Goal: Task Accomplishment & Management: Manage account settings

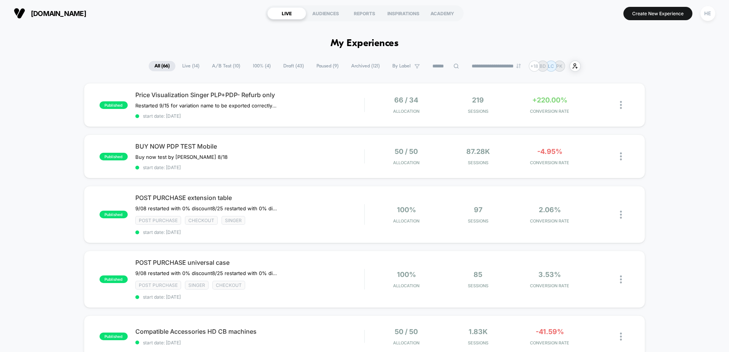
click at [181, 66] on span "Live ( 14 )" at bounding box center [191, 66] width 29 height 10
click at [290, 159] on div "Buy now test by Grant 8/18 Click to edit experience details Buy now test by Gra…" at bounding box center [215, 157] width 160 height 6
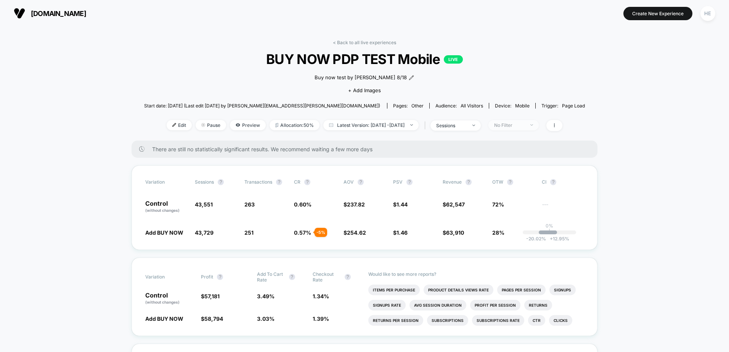
click at [521, 127] on div "No Filter" at bounding box center [509, 125] width 31 height 6
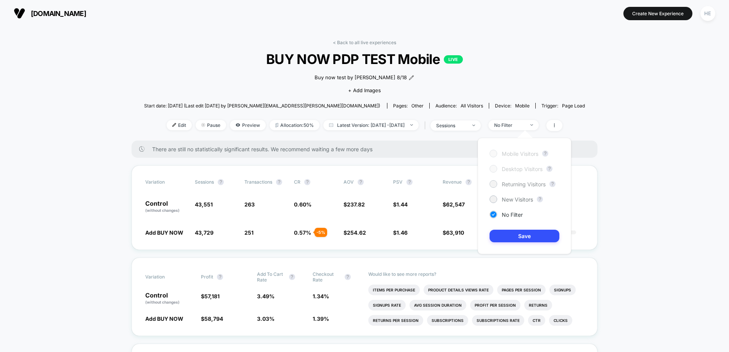
click at [515, 186] on span "Returning Visitors" at bounding box center [524, 184] width 44 height 6
click at [513, 234] on button "Save" at bounding box center [525, 236] width 70 height 13
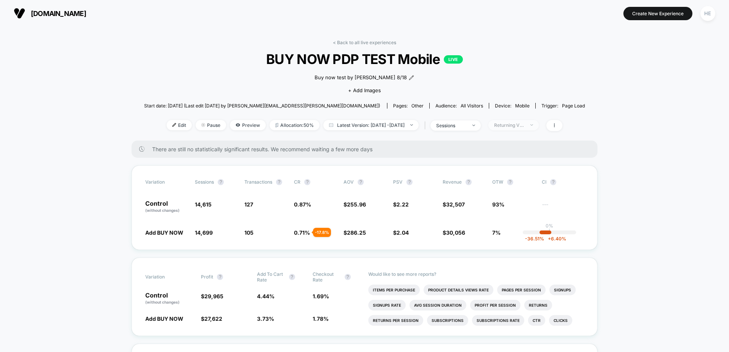
click at [522, 125] on div "Returning Visitors" at bounding box center [509, 125] width 31 height 6
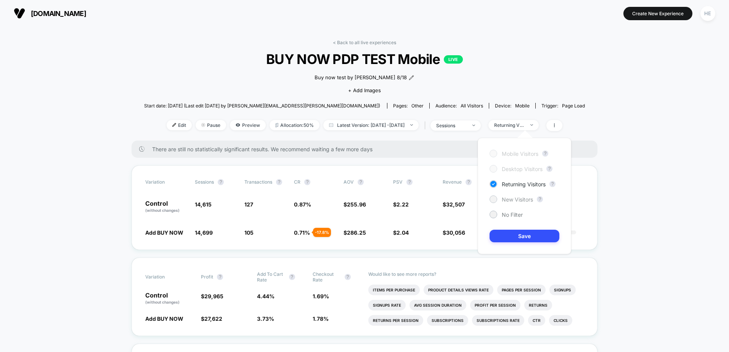
click at [514, 199] on span "New Visitors" at bounding box center [517, 199] width 31 height 6
click at [511, 237] on button "Save" at bounding box center [525, 236] width 70 height 13
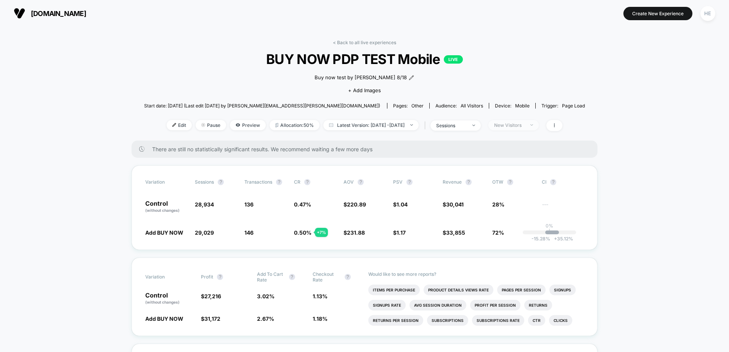
click at [518, 123] on div "New Visitors" at bounding box center [509, 125] width 31 height 6
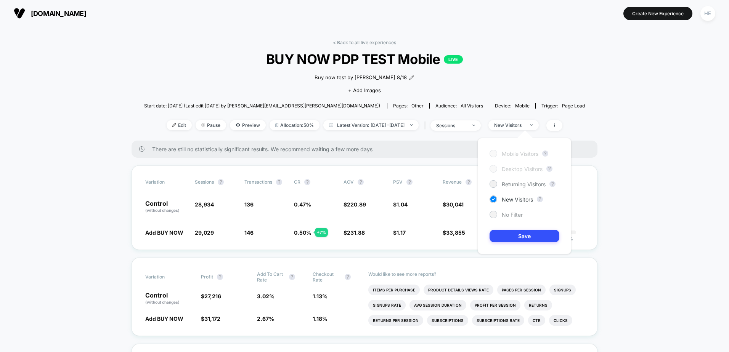
click at [495, 215] on div at bounding box center [494, 215] width 6 height 6
drag, startPoint x: 522, startPoint y: 238, endPoint x: 529, endPoint y: 224, distance: 15.9
click at [522, 238] on button "Save" at bounding box center [525, 236] width 70 height 13
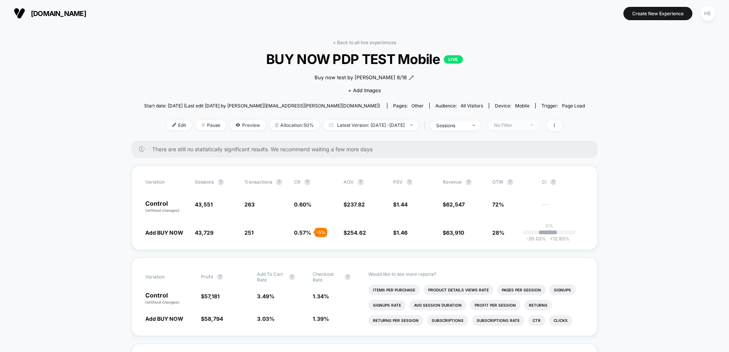
click at [525, 125] on div "No Filter" at bounding box center [509, 125] width 31 height 6
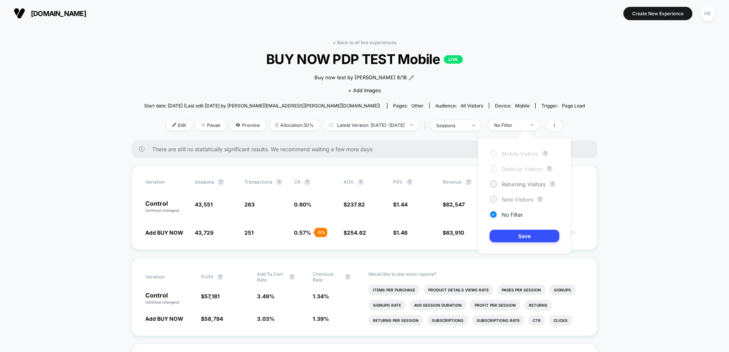
click at [518, 199] on span "New Visitors" at bounding box center [517, 199] width 31 height 6
click at [504, 236] on button "Save" at bounding box center [525, 236] width 70 height 13
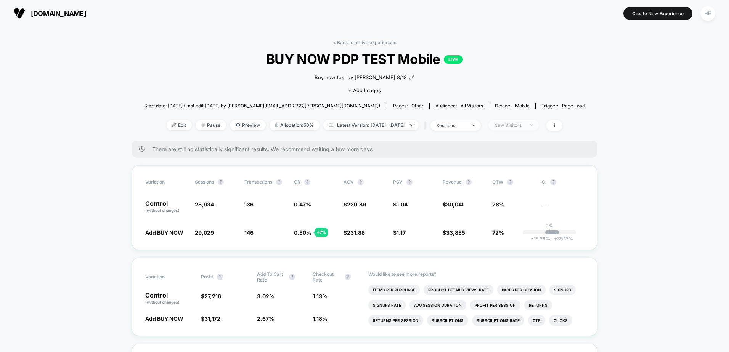
click at [539, 129] on span "New Visitors" at bounding box center [514, 125] width 50 height 10
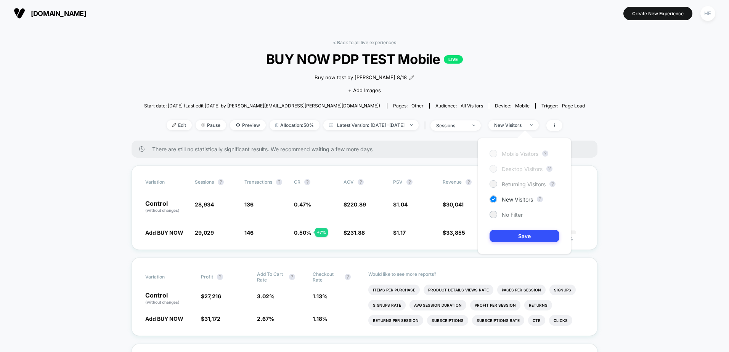
click at [519, 187] on span "Returning Visitors" at bounding box center [524, 184] width 44 height 6
drag, startPoint x: 517, startPoint y: 238, endPoint x: 552, endPoint y: 218, distance: 40.8
click at [517, 238] on button "Save" at bounding box center [525, 236] width 70 height 13
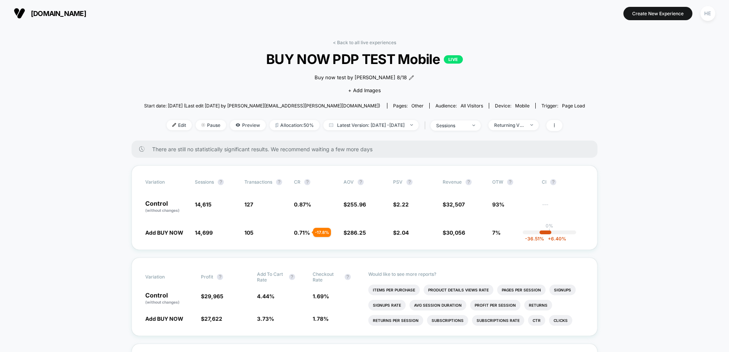
click at [530, 131] on div "< Back to all live experiences BUY NOW PDP TEST Mobile LIVE Buy now test by Gra…" at bounding box center [364, 90] width 441 height 101
click at [525, 127] on div "Returning Visitors" at bounding box center [509, 125] width 31 height 6
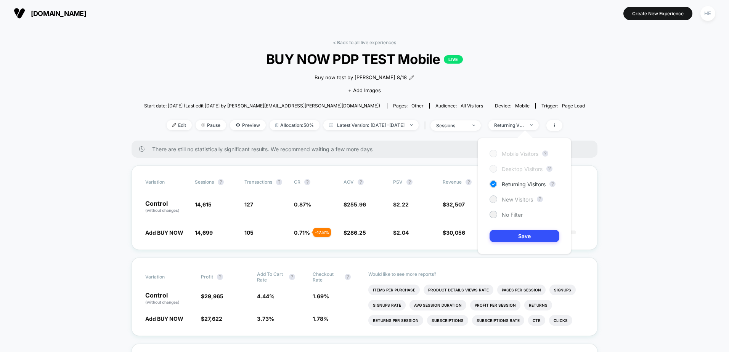
click at [515, 201] on span "New Visitors" at bounding box center [517, 199] width 31 height 6
click at [523, 243] on div "Mobile Visitors ? Desktop Visitors ? Returning Visitors ? New Visitors ? No Fil…" at bounding box center [524, 196] width 93 height 116
click at [549, 236] on button "Save" at bounding box center [525, 236] width 70 height 13
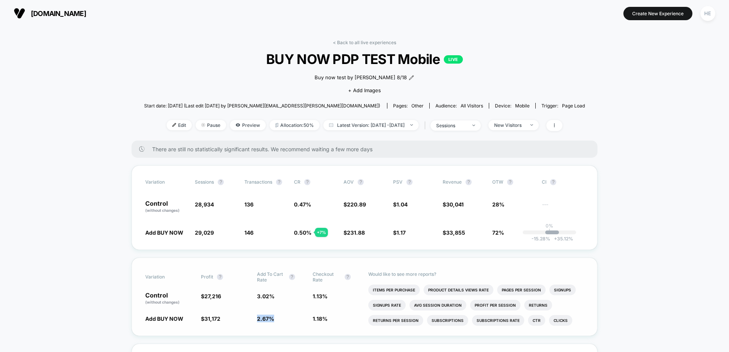
drag, startPoint x: 273, startPoint y: 320, endPoint x: 257, endPoint y: 320, distance: 16.4
click at [257, 320] on span "2.67 % - 11.6 %" at bounding box center [281, 319] width 48 height 8
click at [259, 321] on span "2.67 %" at bounding box center [265, 319] width 17 height 6
click at [557, 320] on li "Clicks" at bounding box center [560, 320] width 23 height 11
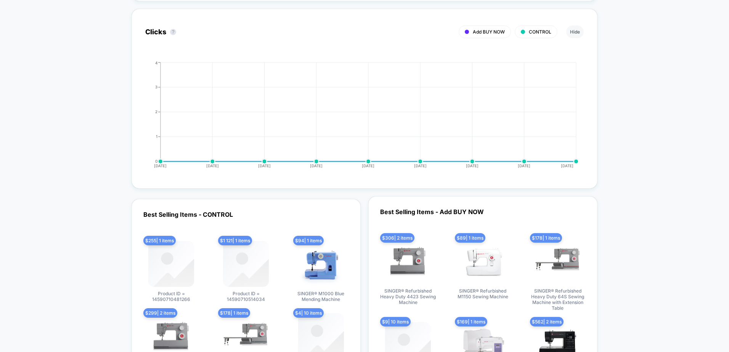
scroll to position [1373, 0]
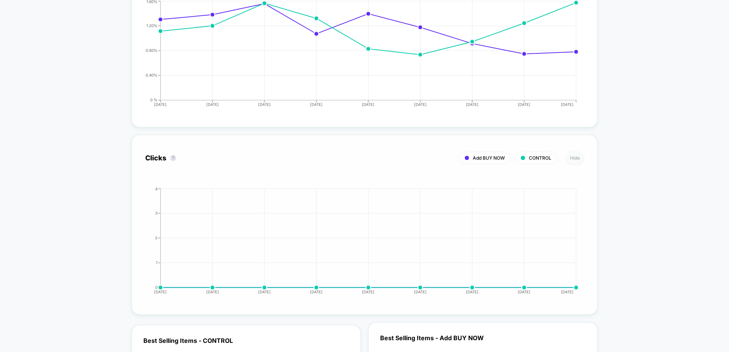
click at [572, 161] on button "Hide" at bounding box center [575, 158] width 18 height 13
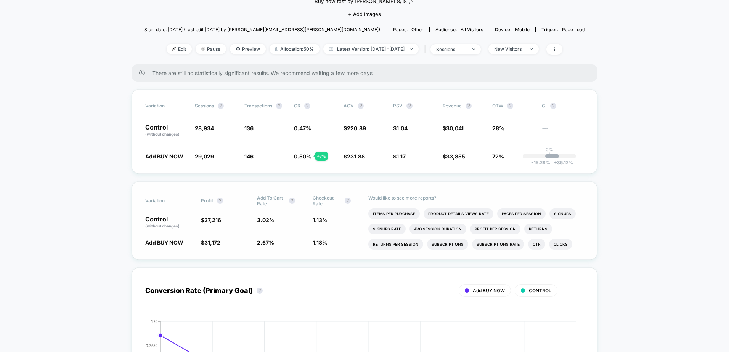
scroll to position [38, 0]
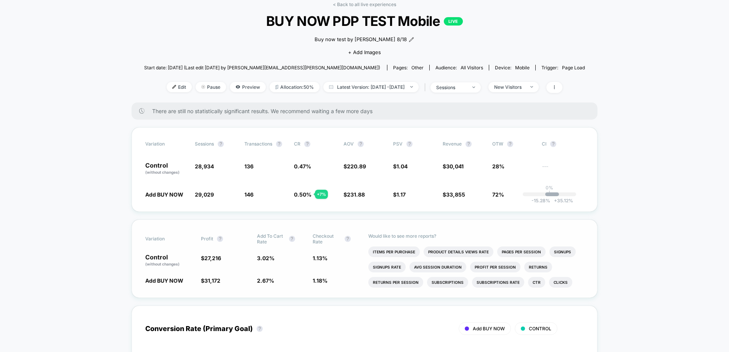
click at [516, 96] on div "< Back to all live experiences BUY NOW PDP TEST Mobile LIVE Buy now test by Gra…" at bounding box center [364, 52] width 441 height 101
click at [516, 91] on span "New Visitors" at bounding box center [514, 87] width 50 height 10
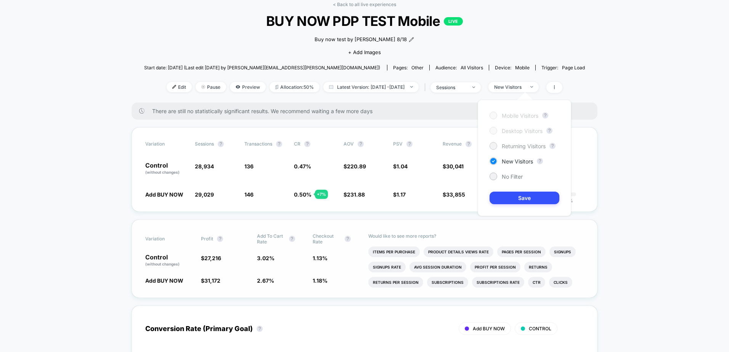
click at [508, 146] on span "Returning Visitors" at bounding box center [524, 146] width 44 height 6
click at [509, 201] on button "Save" at bounding box center [525, 198] width 70 height 13
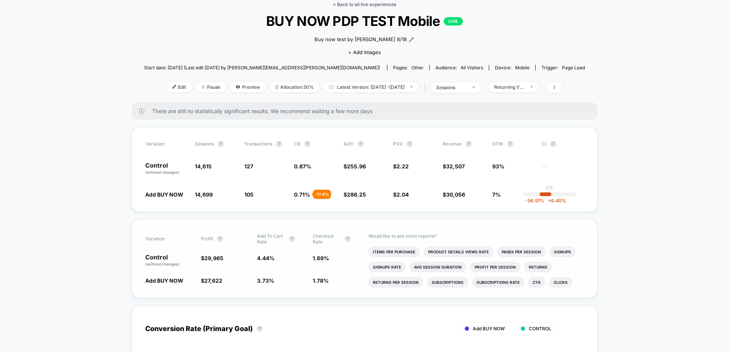
click at [357, 3] on link "< Back to all live experiences" at bounding box center [364, 5] width 63 height 6
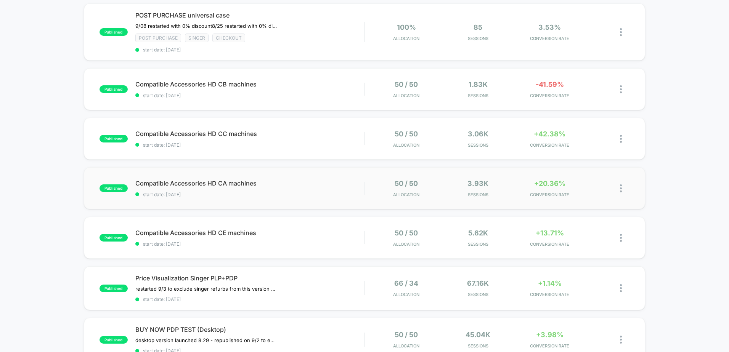
scroll to position [267, 0]
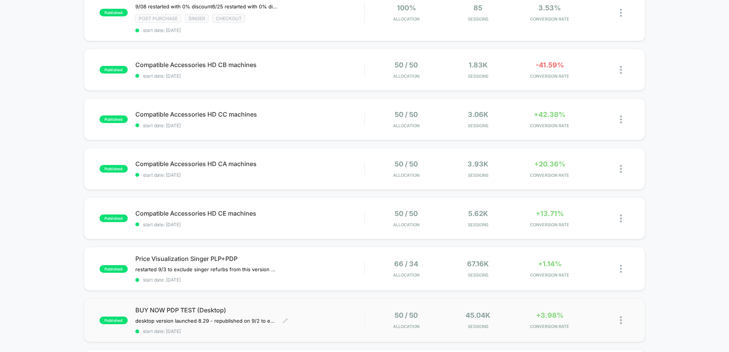
click at [334, 317] on div "BUY NOW PDP TEST (Desktop) desktop version launched 8.29﻿ - republished on 9/2 …" at bounding box center [249, 321] width 229 height 28
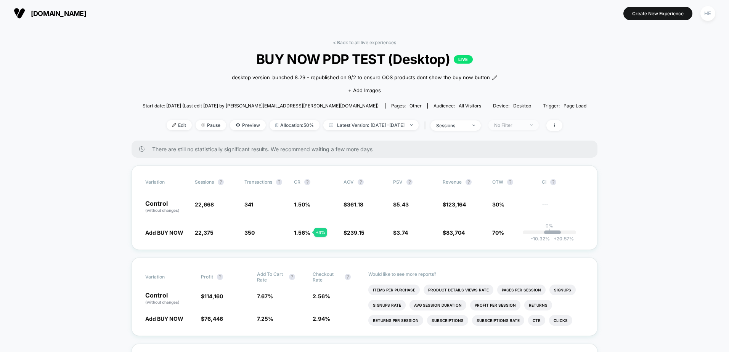
click at [522, 130] on span "No Filter" at bounding box center [514, 125] width 50 height 10
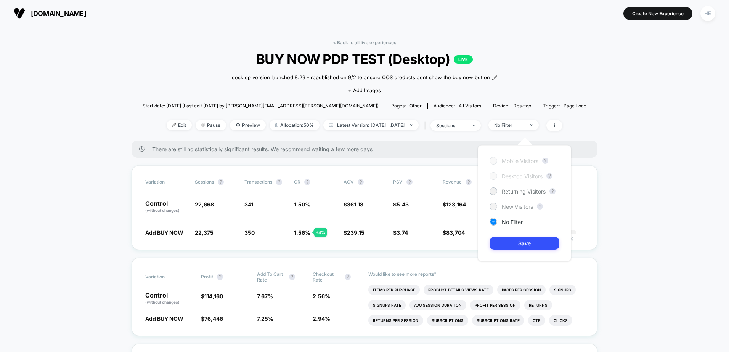
click at [509, 207] on span "New Visitors" at bounding box center [517, 207] width 31 height 6
click at [516, 248] on button "Save" at bounding box center [525, 243] width 70 height 13
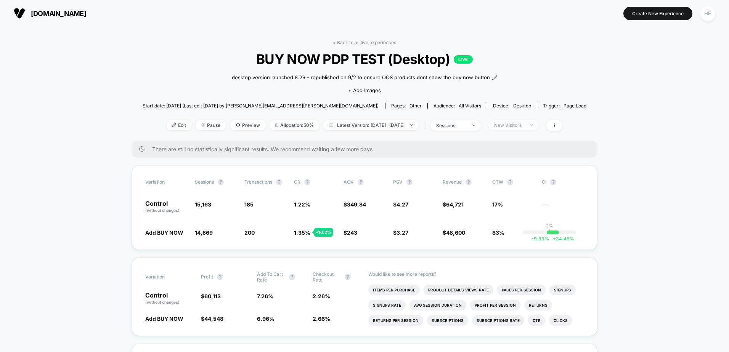
click at [523, 128] on div "New Visitors" at bounding box center [509, 125] width 31 height 6
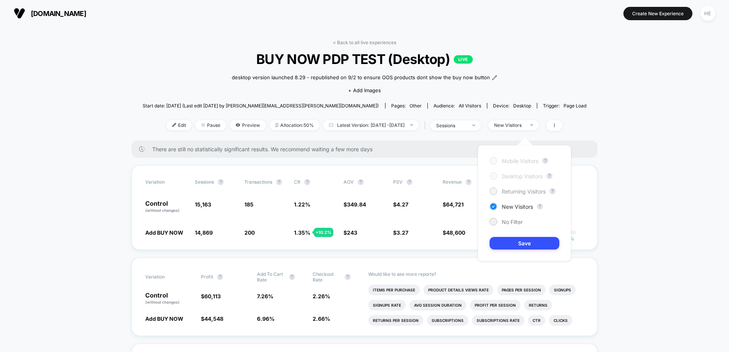
click at [515, 190] on span "Returning Visitors" at bounding box center [524, 191] width 44 height 6
click at [515, 241] on button "Save" at bounding box center [525, 243] width 70 height 13
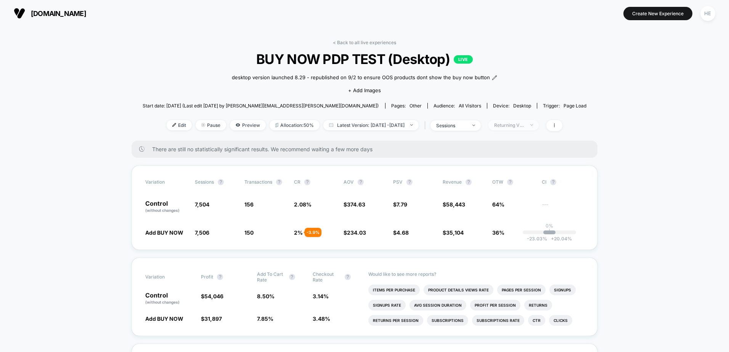
click at [514, 130] on span "Returning Visitors" at bounding box center [514, 125] width 50 height 10
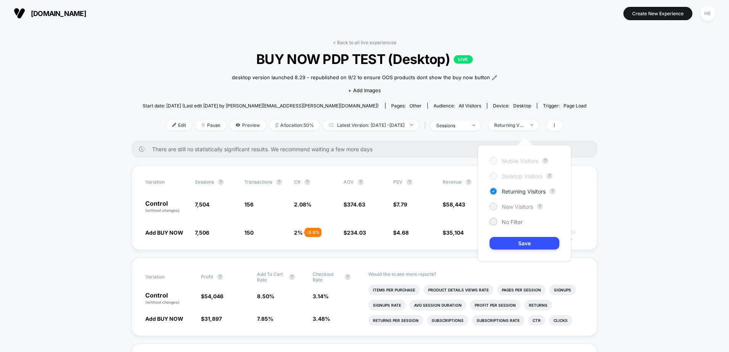
click at [515, 204] on span "New Visitors" at bounding box center [517, 207] width 31 height 6
click at [514, 242] on button "Save" at bounding box center [525, 243] width 70 height 13
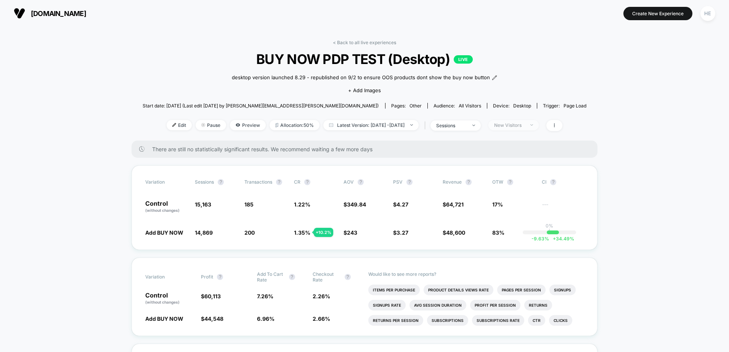
click at [524, 128] on div "New Visitors" at bounding box center [509, 125] width 31 height 6
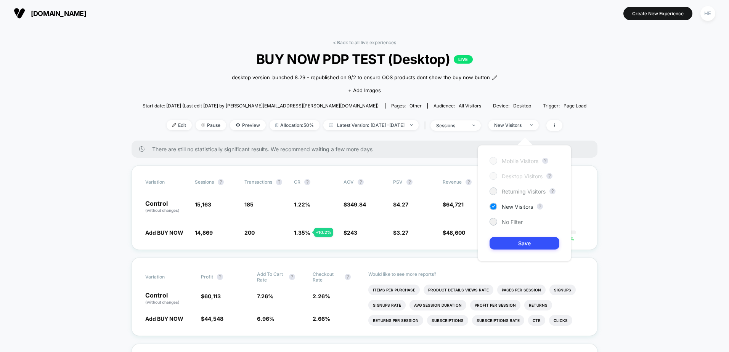
click at [514, 193] on span "Returning Visitors" at bounding box center [524, 191] width 44 height 6
click at [509, 241] on button "Save" at bounding box center [525, 243] width 70 height 13
